Goal: Transaction & Acquisition: Purchase product/service

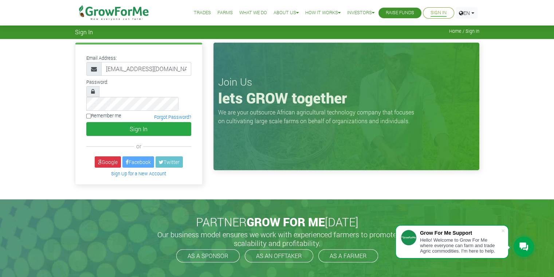
click at [90, 114] on input "Remember me" at bounding box center [88, 116] width 5 height 5
checkbox input "true"
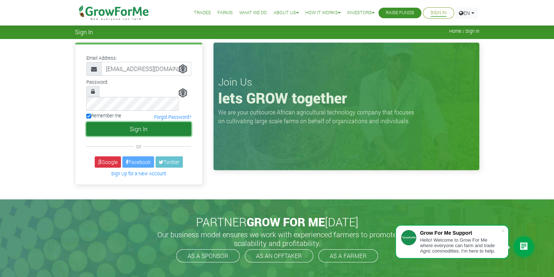
click at [112, 122] on button "Sign In" at bounding box center [138, 129] width 105 height 14
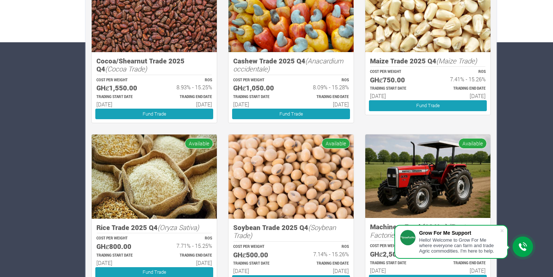
scroll to position [238, 0]
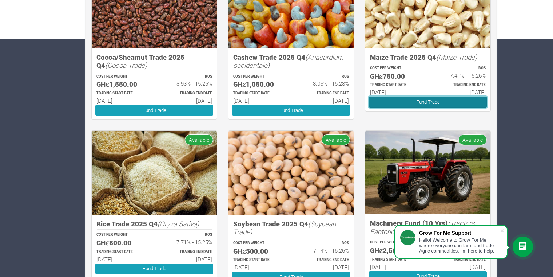
click at [465, 99] on link "Fund Trade" at bounding box center [428, 101] width 118 height 11
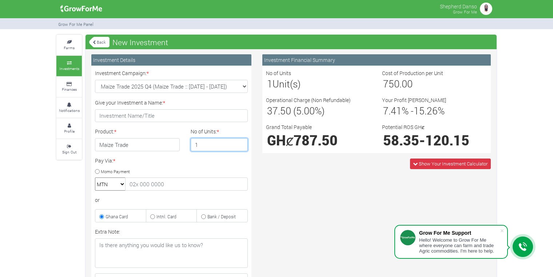
click at [217, 146] on input "1" at bounding box center [220, 144] width 58 height 13
type input "1"
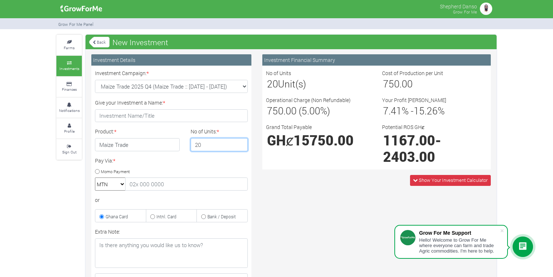
type input "2"
type input "30"
click at [102, 39] on link "Back" at bounding box center [99, 42] width 20 height 12
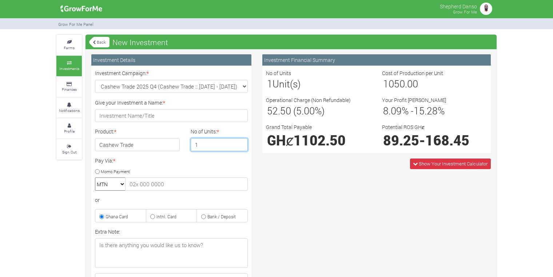
click at [211, 141] on input "1" at bounding box center [220, 144] width 58 height 13
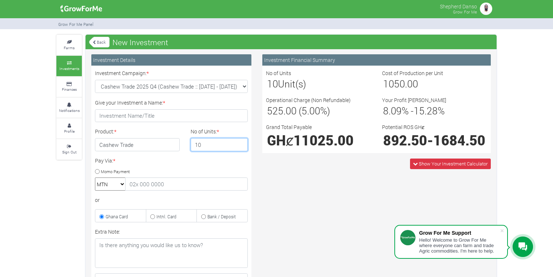
type input "1"
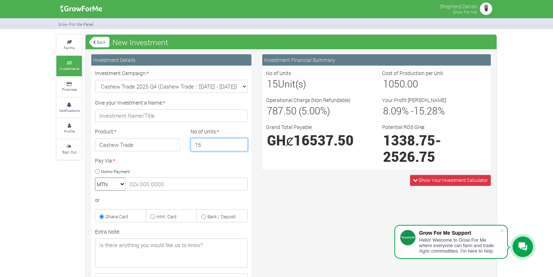
type input "15"
click at [104, 40] on link "Back" at bounding box center [99, 42] width 20 height 12
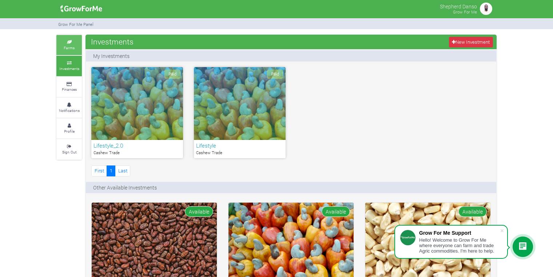
click at [69, 40] on icon at bounding box center [69, 42] width 22 height 4
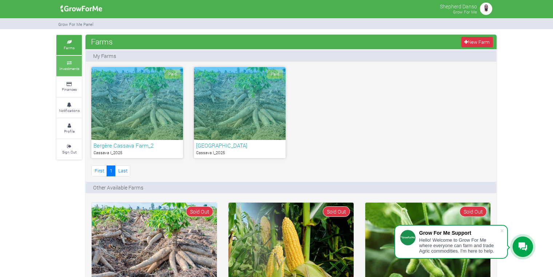
click at [80, 69] on link "Investments" at bounding box center [68, 66] width 25 height 20
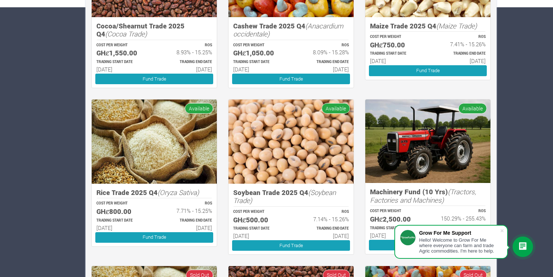
scroll to position [269, 0]
